Goal: Information Seeking & Learning: Compare options

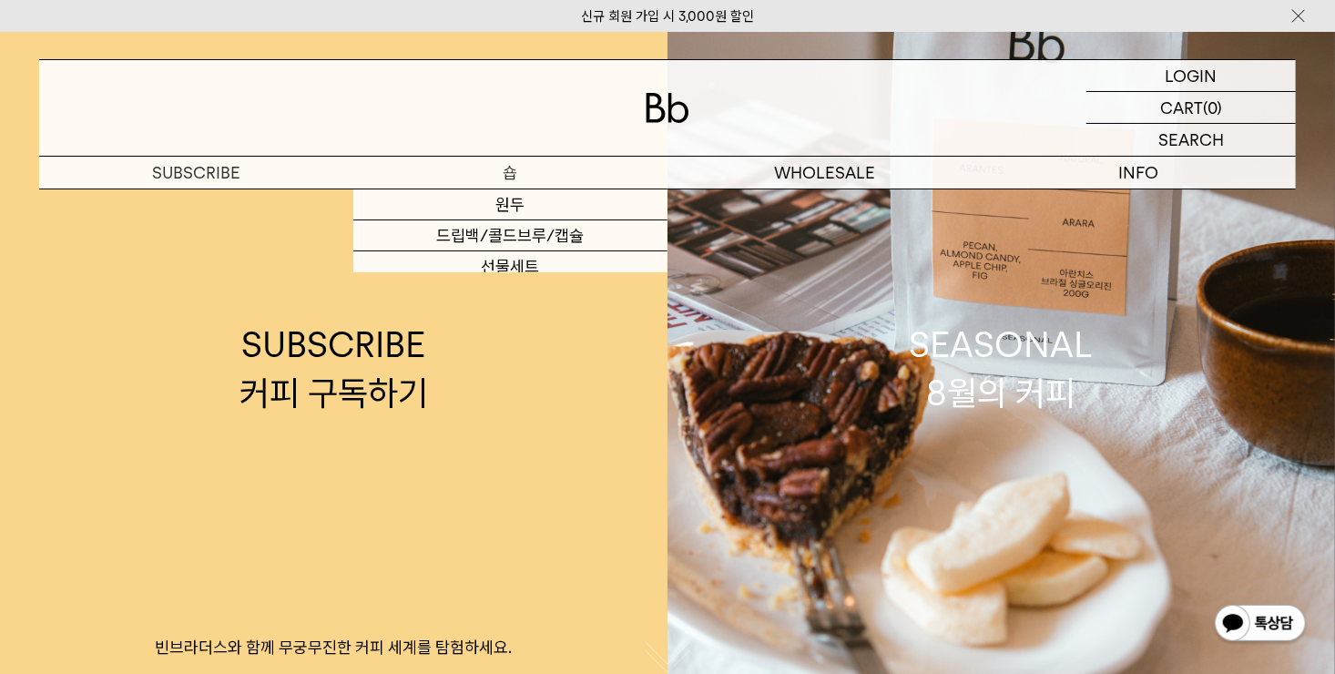
click at [511, 176] on p "숍" at bounding box center [510, 173] width 314 height 32
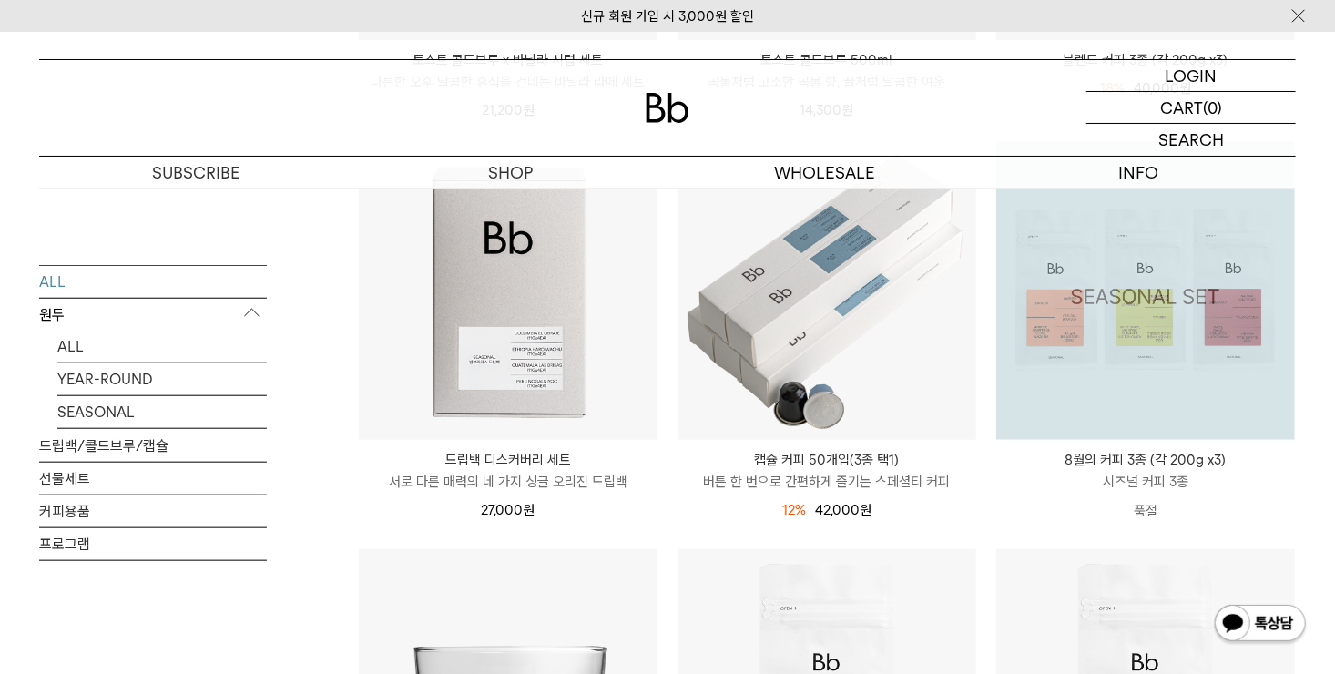
scroll to position [728, 0]
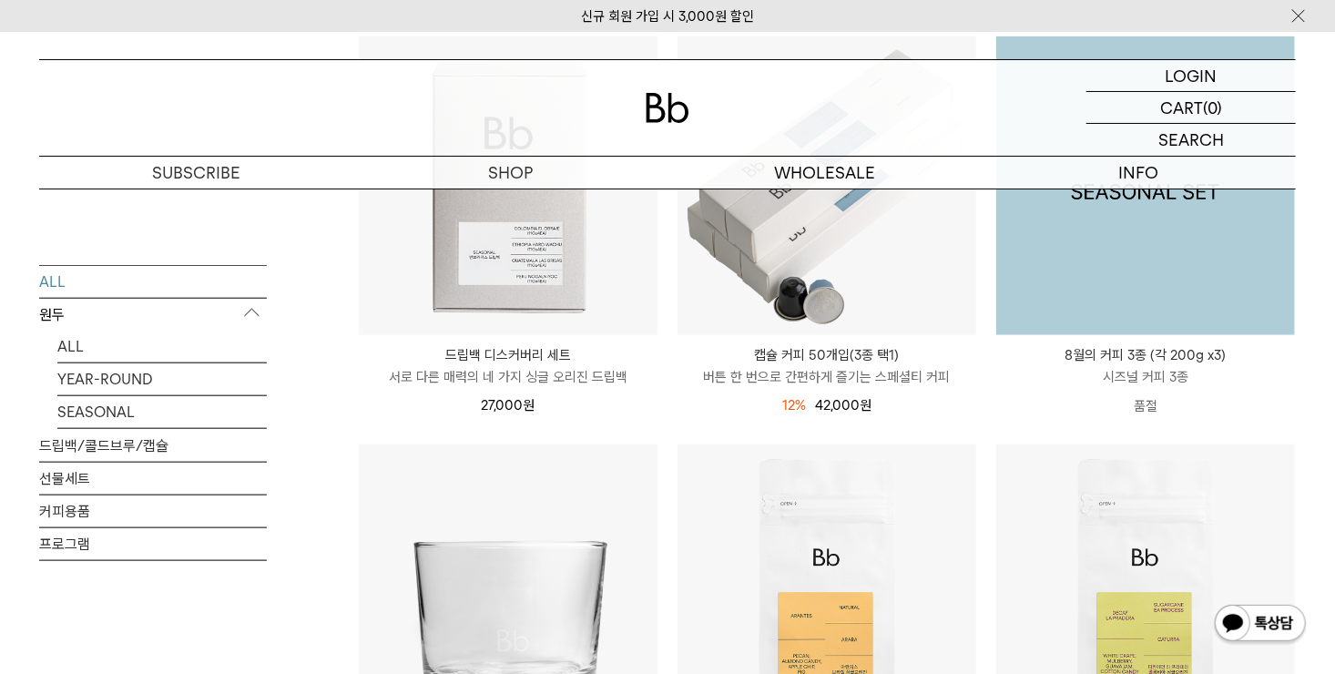
click at [1125, 273] on img at bounding box center [1145, 185] width 299 height 299
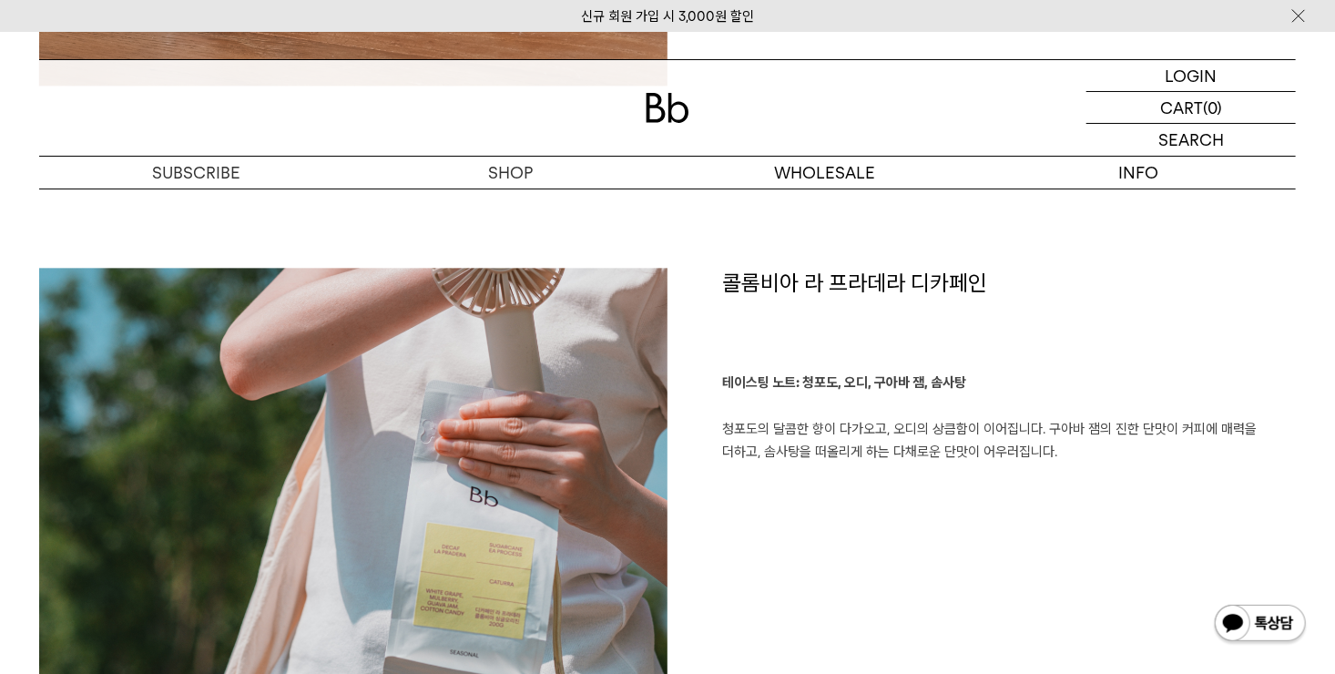
scroll to position [1912, 0]
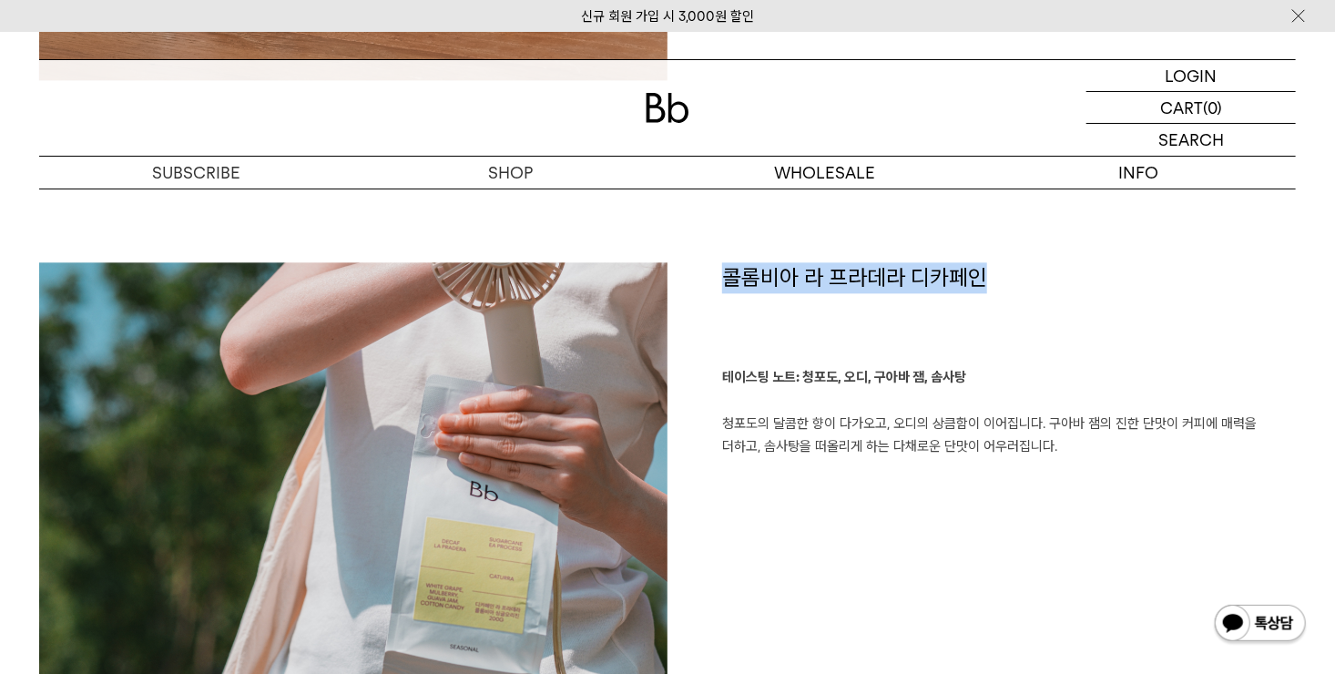
drag, startPoint x: 730, startPoint y: 276, endPoint x: 995, endPoint y: 279, distance: 265.0
click at [995, 279] on h1 "콜롬비아 라 프라데라 디카페인" at bounding box center [1009, 314] width 574 height 104
copy h1 "콜롬비아 라 프라데라 디카페인"
click at [889, 471] on div "콜롬비아 라 프라데라 디카페인 테이스팅 노트: 청포도, 오디, 구아바 잼, 솜사탕 청포도의 달콤한 향이 다가오고, 오디의 상큼함이 이어집니다.…" at bounding box center [981, 513] width 628 height 503
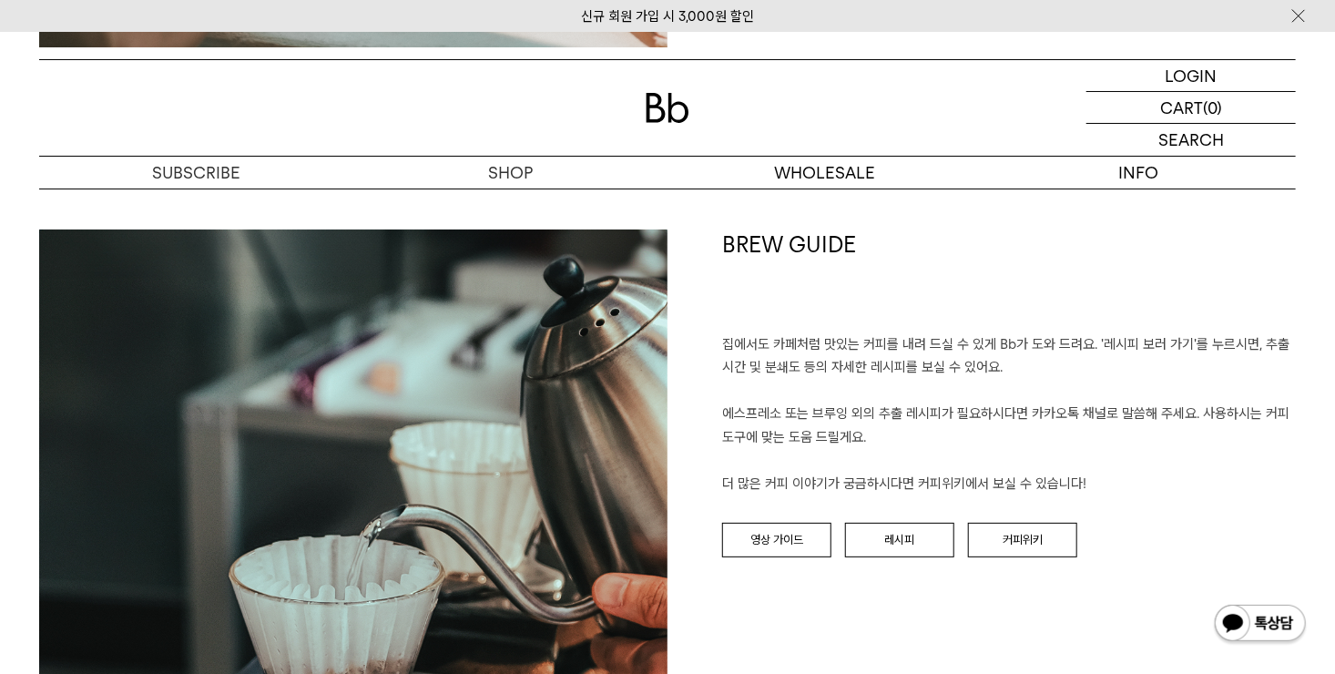
scroll to position [3369, 0]
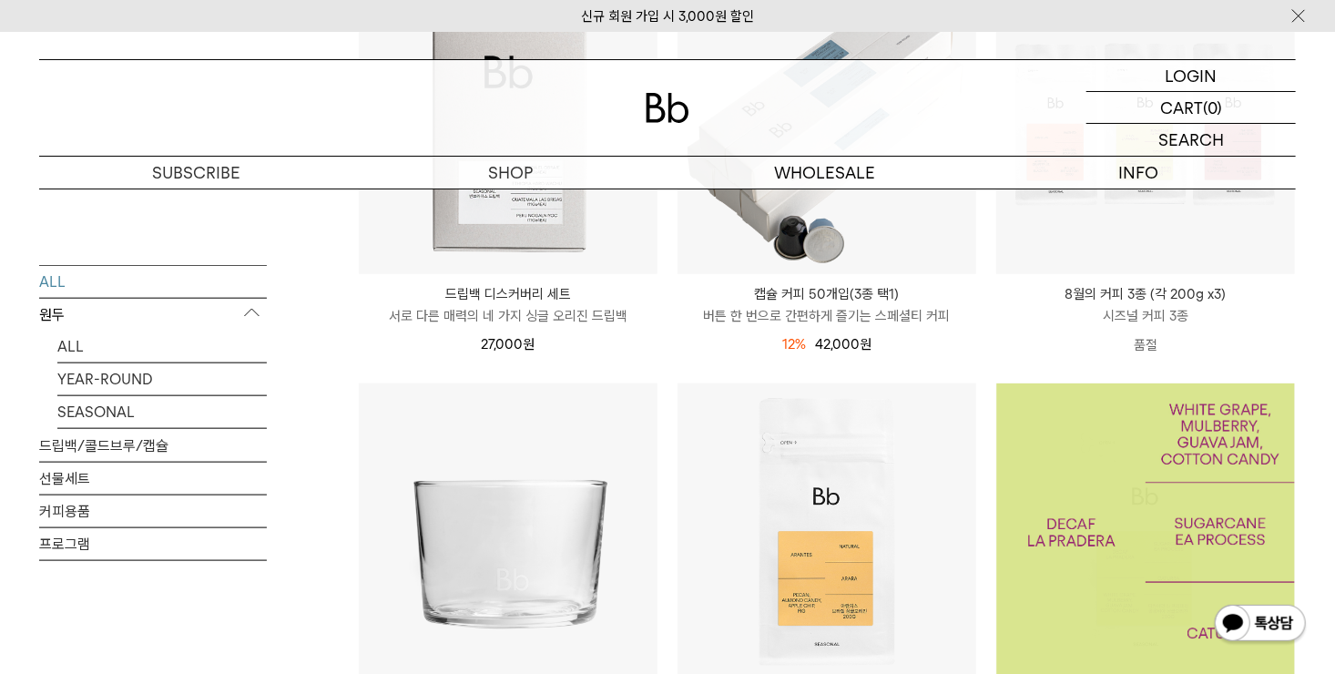
scroll to position [1093, 0]
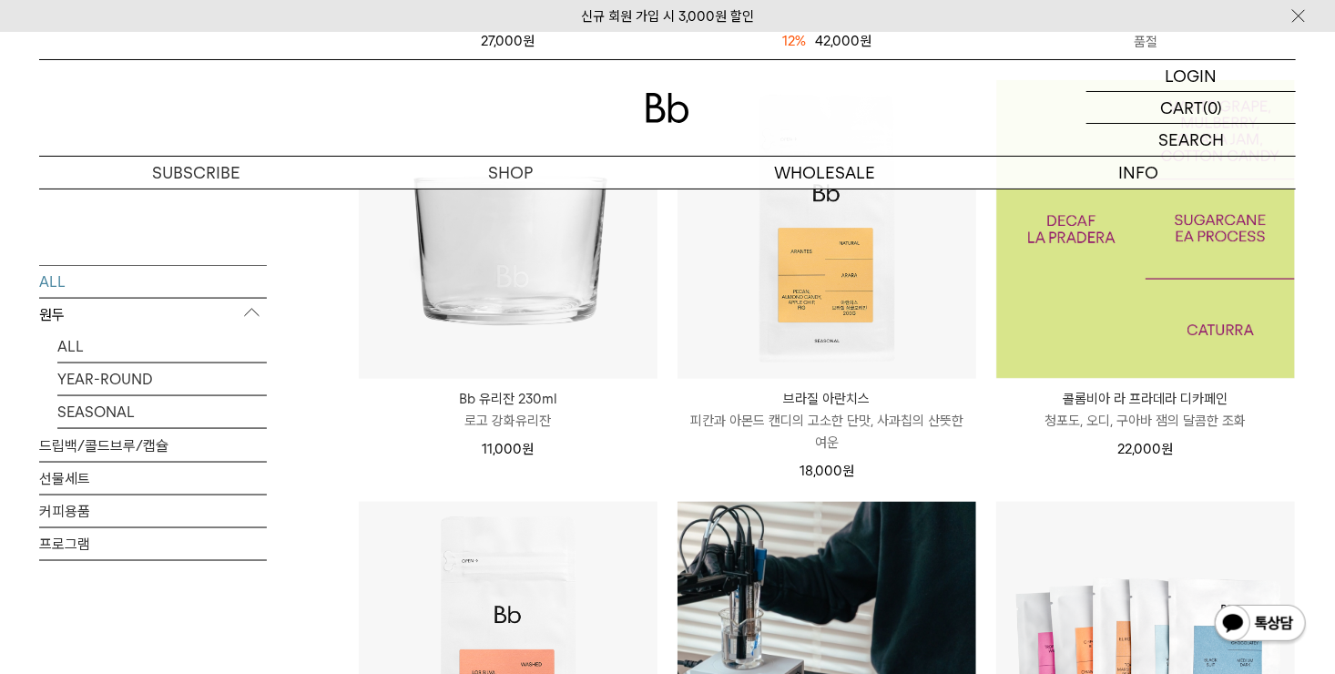
click at [1166, 321] on img at bounding box center [1145, 229] width 299 height 299
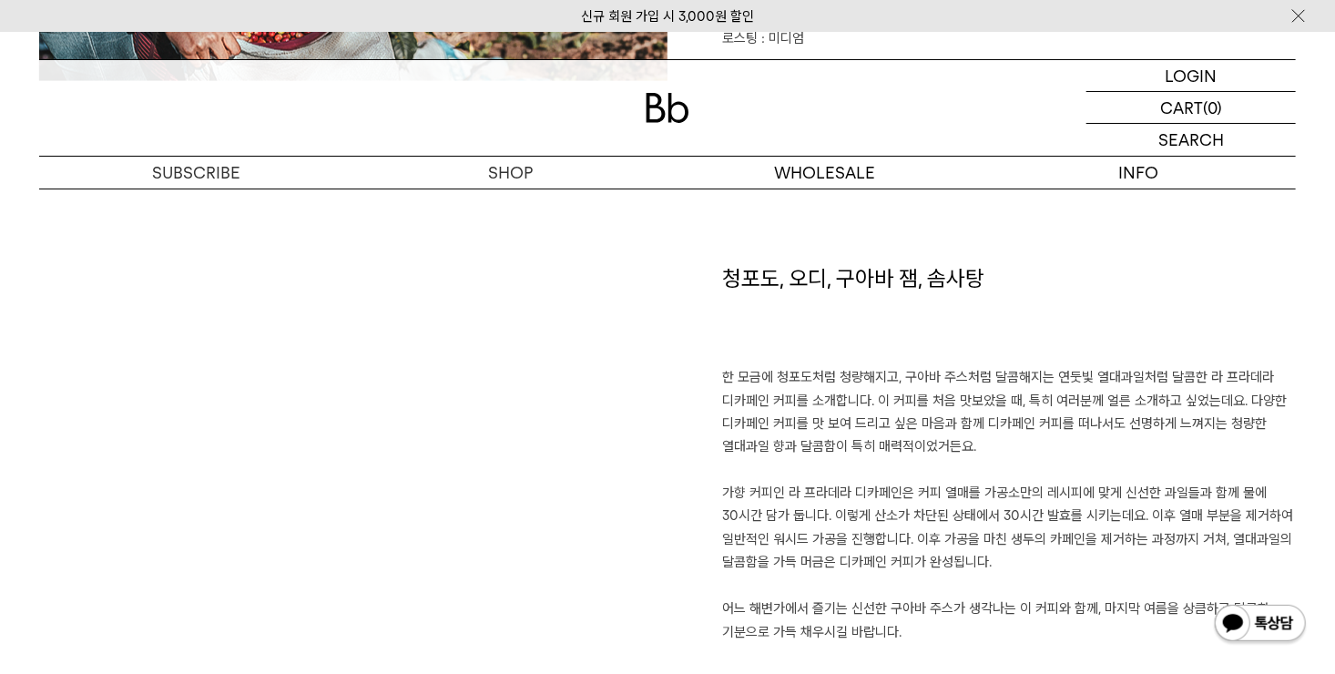
scroll to position [1184, 0]
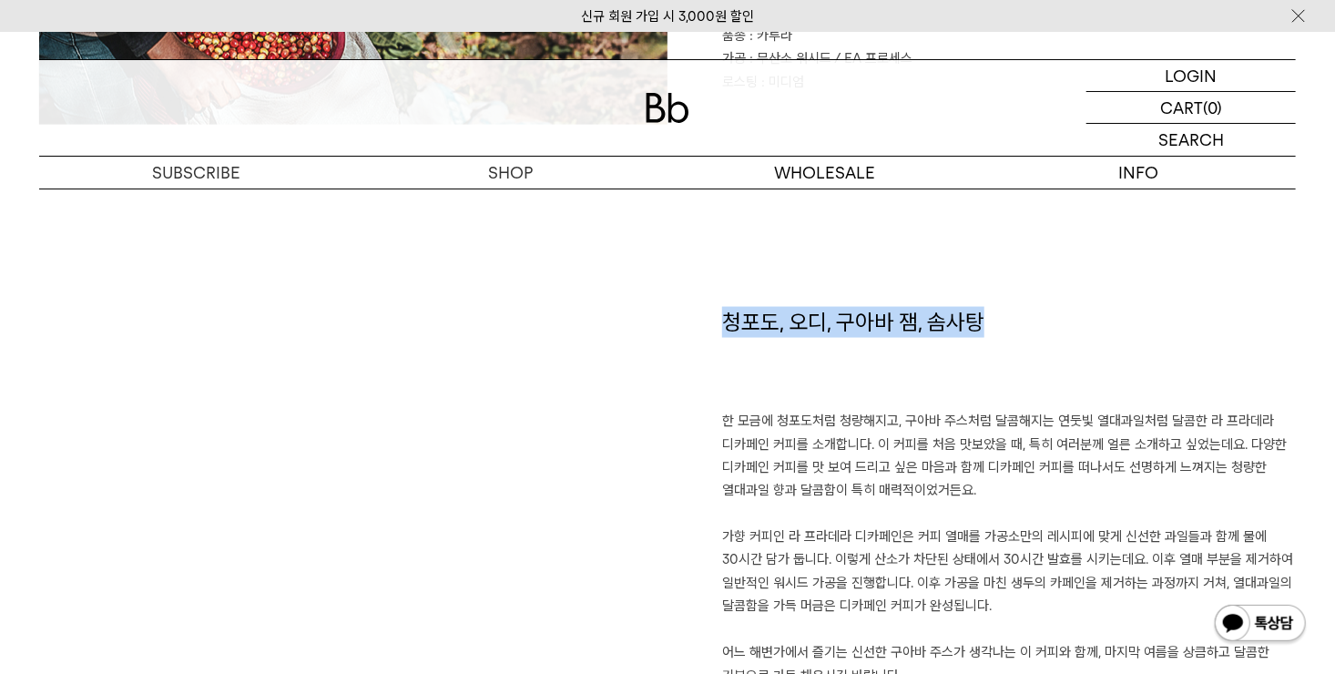
drag, startPoint x: 726, startPoint y: 312, endPoint x: 1007, endPoint y: 324, distance: 281.6
click at [1007, 324] on h1 "청포도, 오디, 구아바 잼, 솜사탕" at bounding box center [1009, 359] width 574 height 104
copy h1 "청포도, 오디, 구아바 잼, 솜사탕"
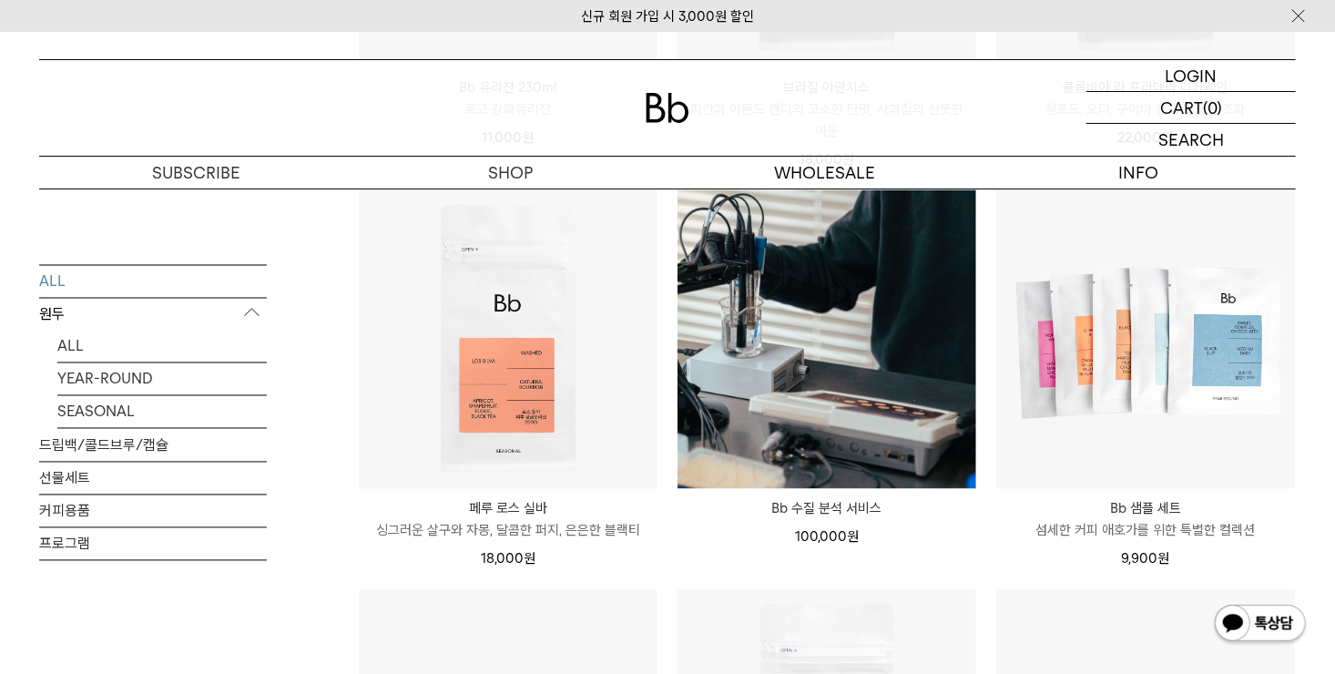
scroll to position [1425, 0]
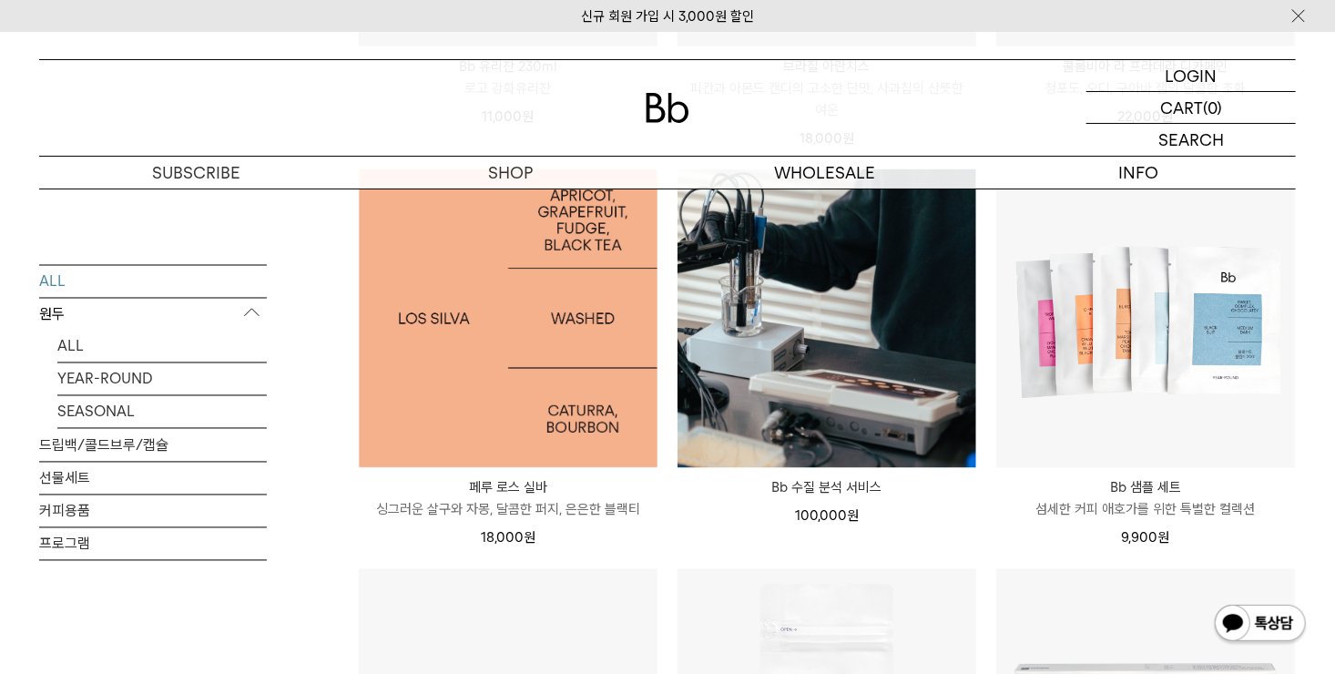
click at [586, 339] on img at bounding box center [508, 318] width 299 height 299
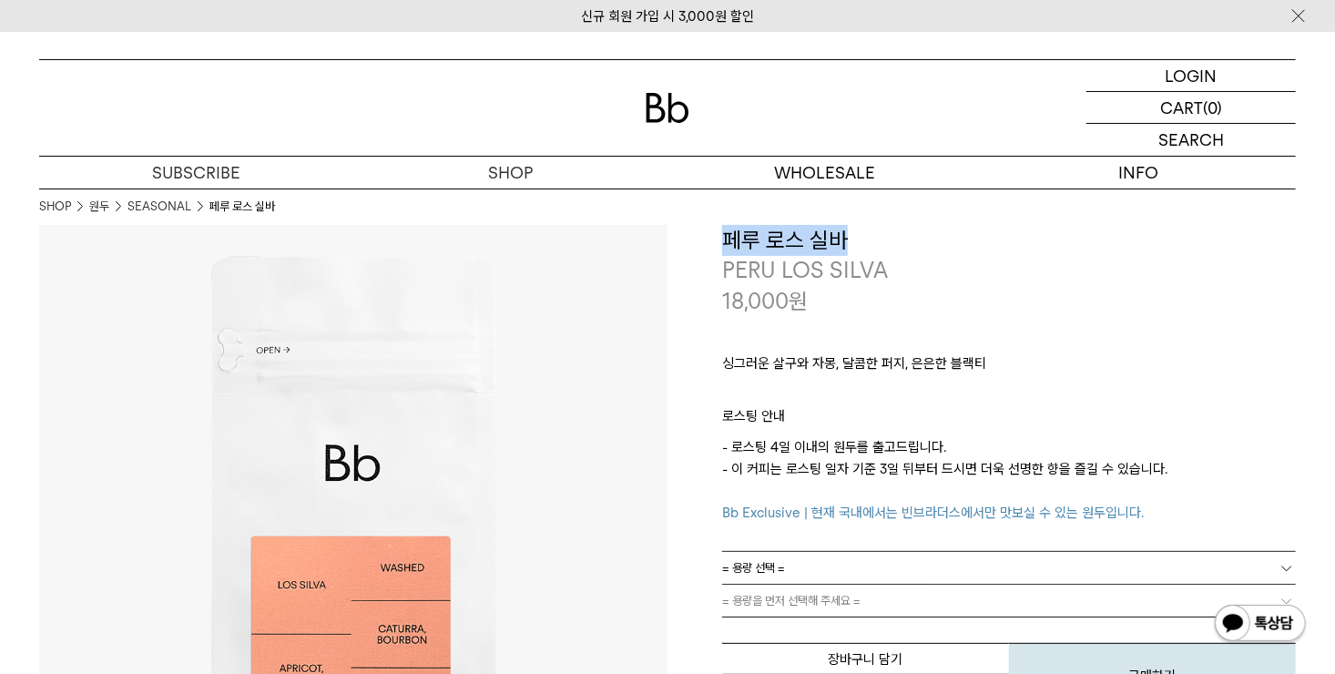
drag, startPoint x: 720, startPoint y: 237, endPoint x: 861, endPoint y: 237, distance: 140.2
click at [861, 237] on div "**********" at bounding box center [981, 467] width 628 height 484
copy h3 "페루 로스 실바"
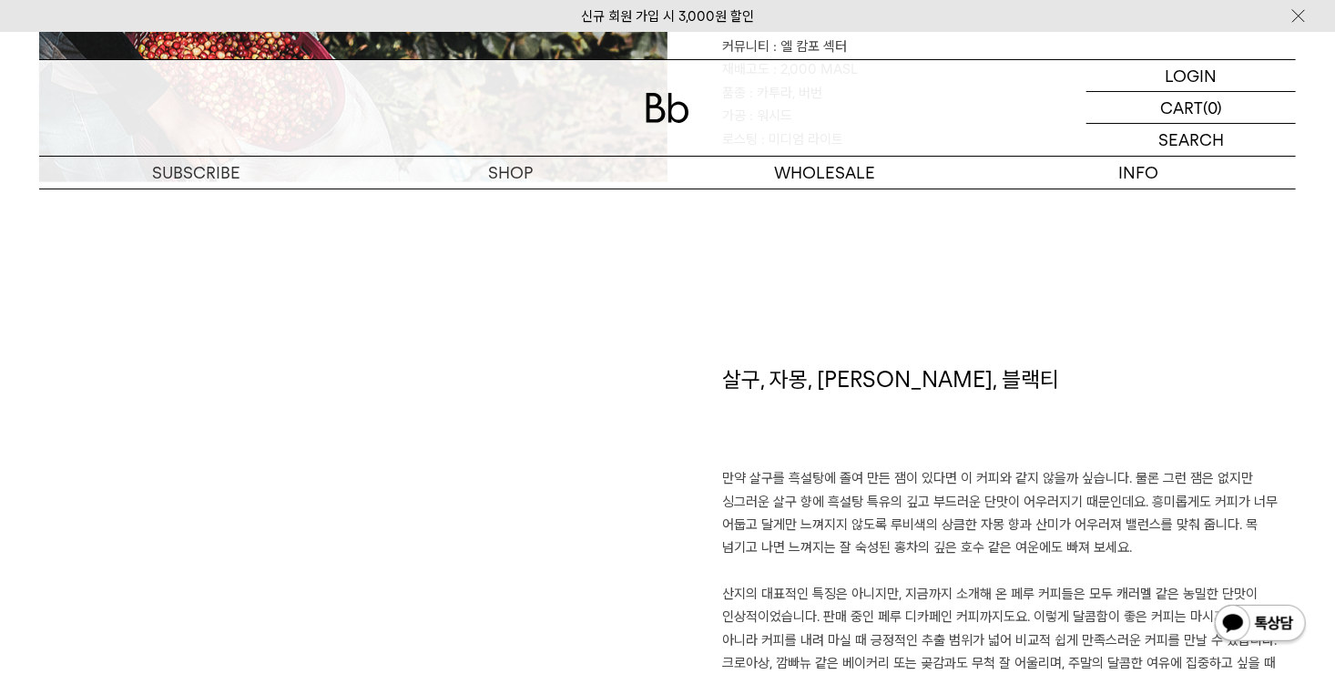
scroll to position [1275, 0]
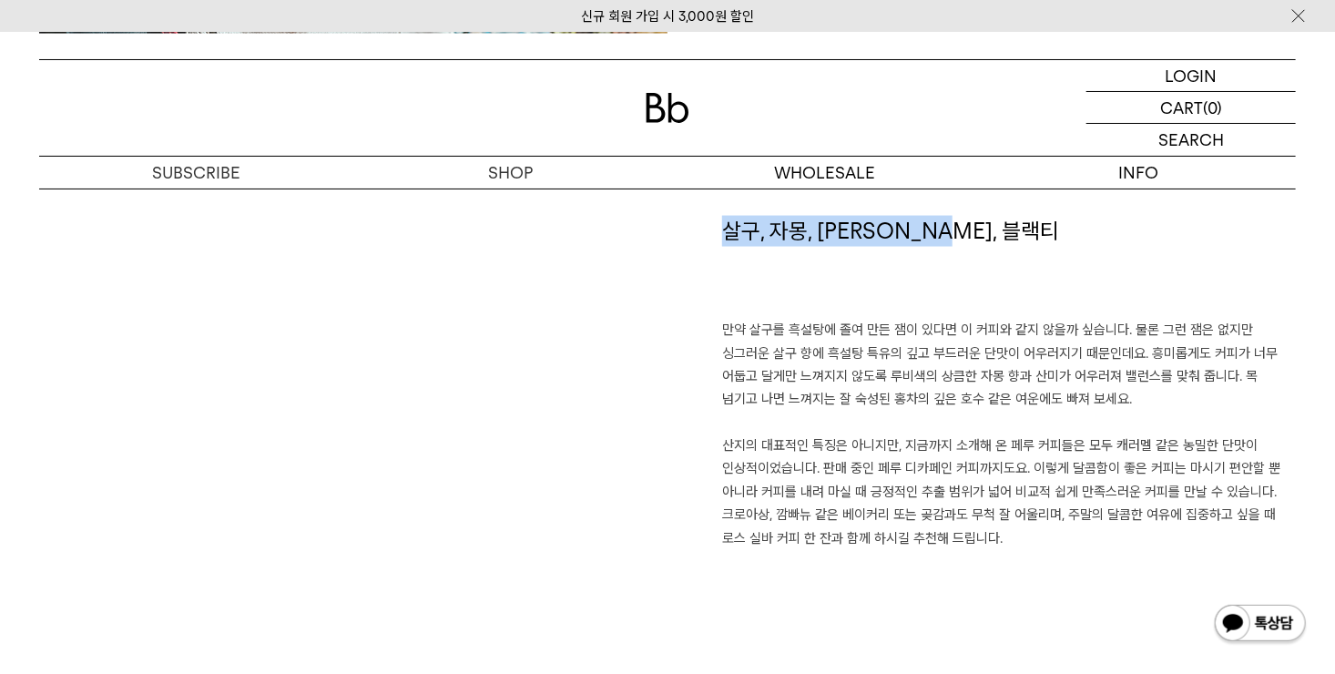
drag, startPoint x: 718, startPoint y: 241, endPoint x: 981, endPoint y: 247, distance: 262.3
click at [981, 247] on div "살구, 자몽, [PERSON_NAME], 블랙티 만약 살구를 흑설탕에 졸여 만든 잼이 있다면 이 커피와 같지 않을까 싶습니다. 물론 그런 잼은…" at bounding box center [981, 451] width 628 height 471
copy h1 "살구, 자몽, [PERSON_NAME], 블랙티"
